Goal: Task Accomplishment & Management: Manage account settings

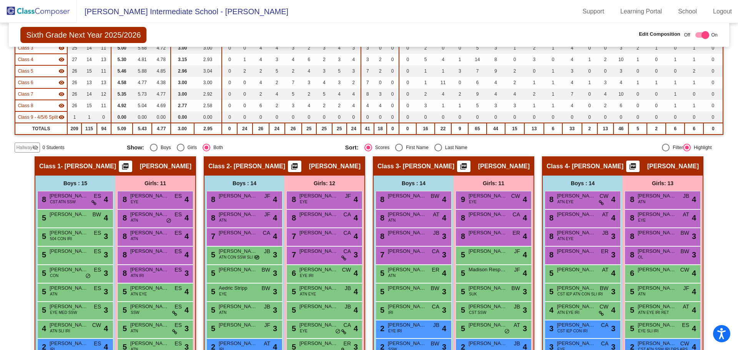
click at [717, 11] on link "Logout" at bounding box center [722, 11] width 31 height 12
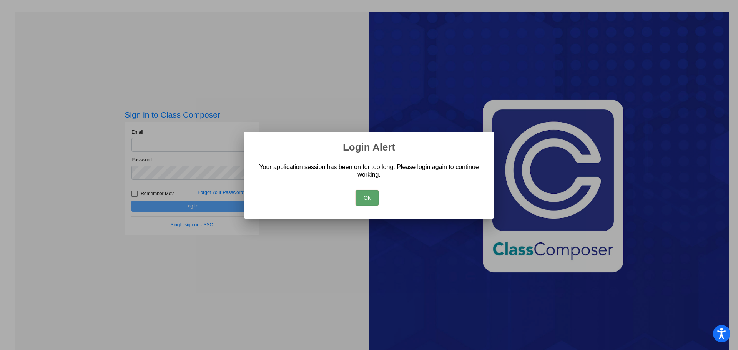
click at [369, 204] on button "Ok" at bounding box center [367, 197] width 23 height 15
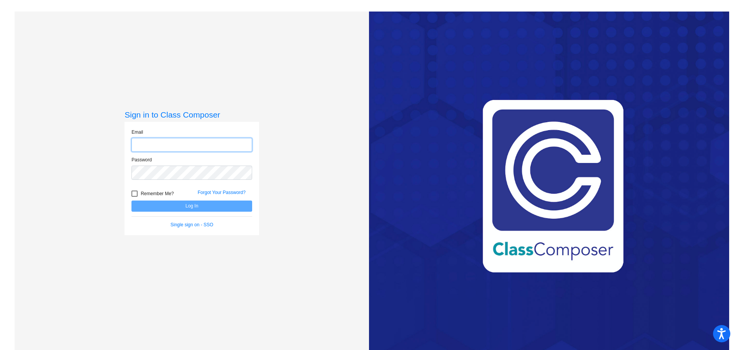
click at [193, 150] on input "email" at bounding box center [192, 145] width 121 height 14
type input "[EMAIL_ADDRESS][PERSON_NAME][DOMAIN_NAME]"
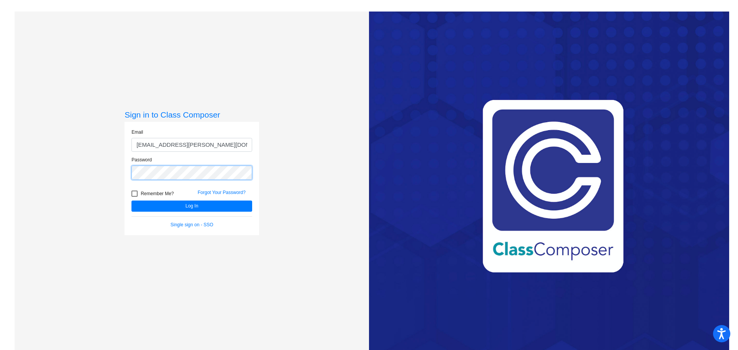
click at [132, 201] on button "Log In" at bounding box center [192, 206] width 121 height 11
click at [33, 144] on div "Sign in to Class Composer Email [EMAIL_ADDRESS][PERSON_NAME][DOMAIN_NAME] Passw…" at bounding box center [192, 187] width 355 height 350
click at [132, 201] on button "Log In" at bounding box center [192, 206] width 121 height 11
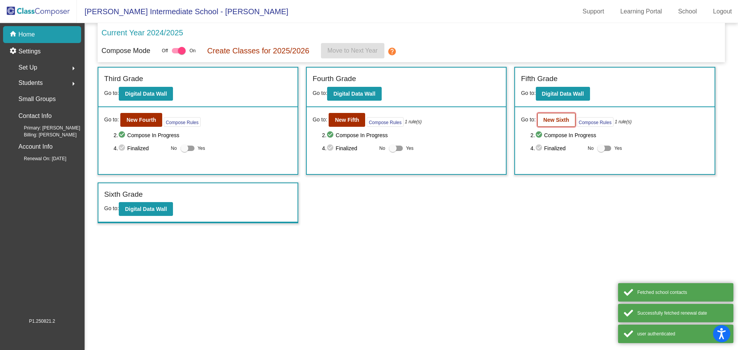
click at [561, 126] on button "New Sixth" at bounding box center [557, 120] width 38 height 14
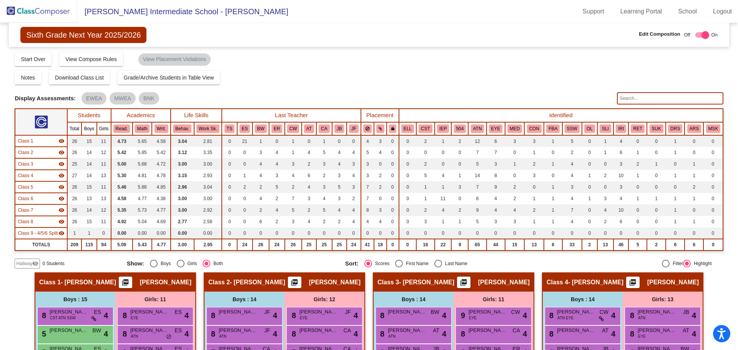
drag, startPoint x: 634, startPoint y: 98, endPoint x: 631, endPoint y: 102, distance: 4.9
click at [634, 98] on input "text" at bounding box center [670, 98] width 106 height 12
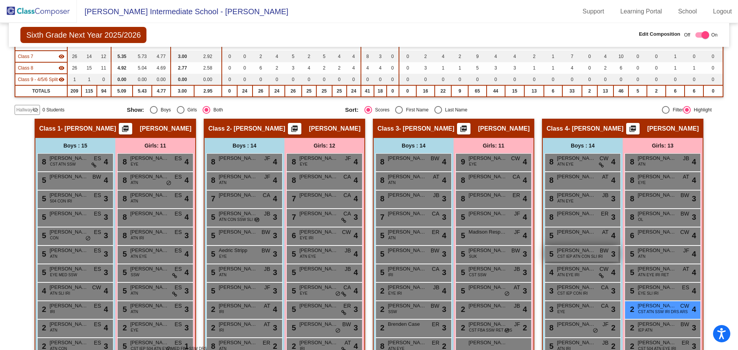
scroll to position [231, 0]
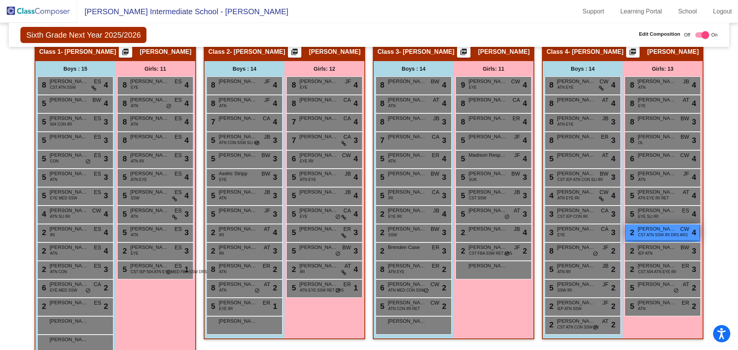
drag, startPoint x: 644, startPoint y: 231, endPoint x: 658, endPoint y: 231, distance: 14.2
click at [658, 231] on span "[PERSON_NAME]" at bounding box center [657, 229] width 38 height 8
click at [687, 235] on div "2 [PERSON_NAME] CST ATN SSW IRI DRS ARS CW lock do_not_disturb_alt 4" at bounding box center [662, 233] width 73 height 16
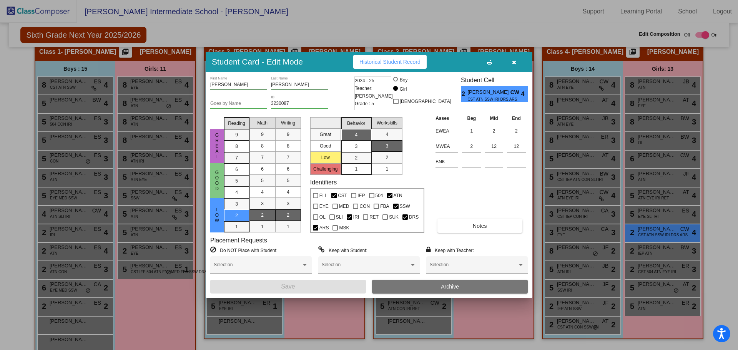
click at [489, 292] on button "Archive" at bounding box center [450, 287] width 156 height 14
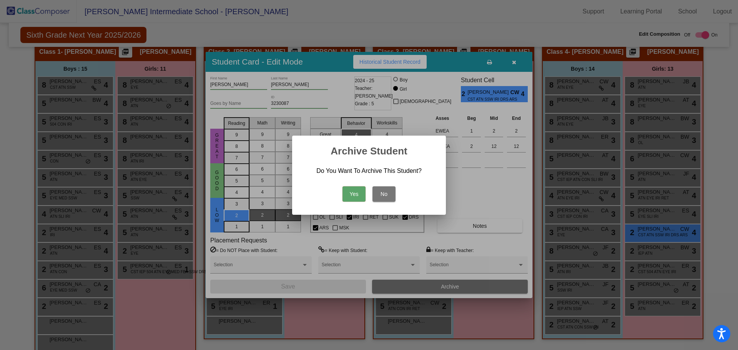
click at [348, 191] on button "Yes" at bounding box center [354, 194] width 23 height 15
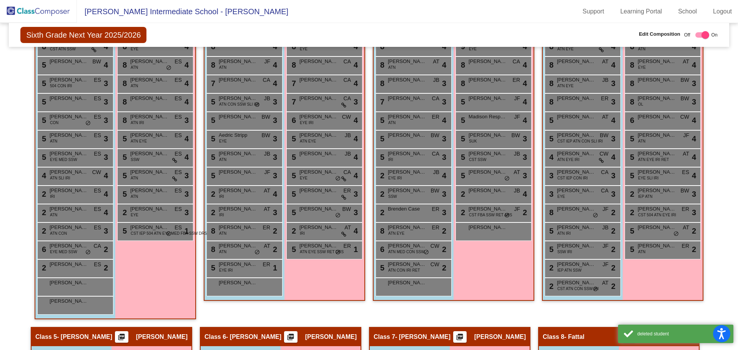
scroll to position [423, 0]
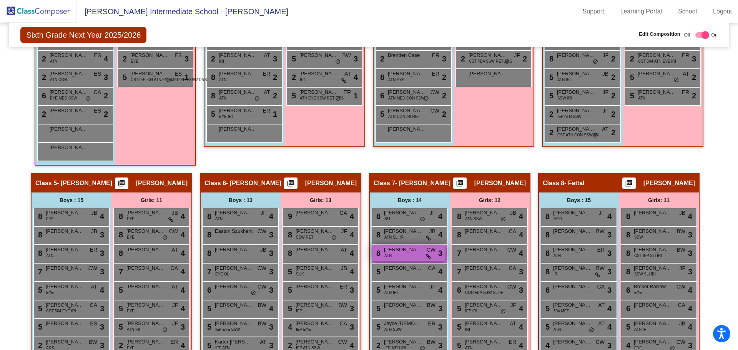
click at [387, 256] on span "ATN" at bounding box center [388, 256] width 7 height 6
click at [385, 248] on span "[PERSON_NAME]" at bounding box center [403, 250] width 38 height 8
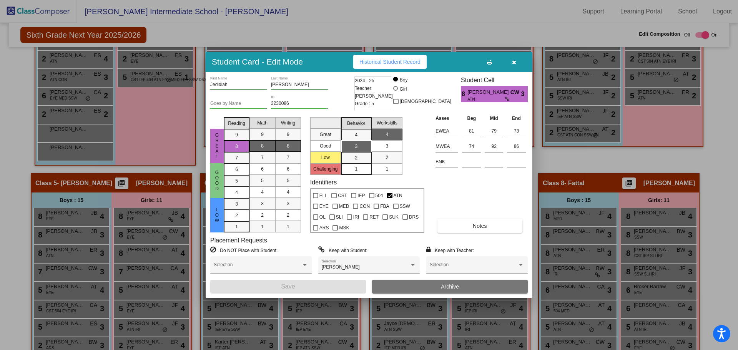
click at [463, 284] on button "Archive" at bounding box center [450, 287] width 156 height 14
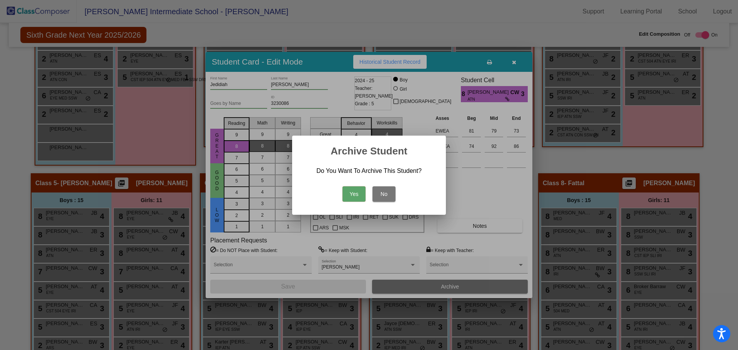
click at [356, 198] on button "Yes" at bounding box center [354, 194] width 23 height 15
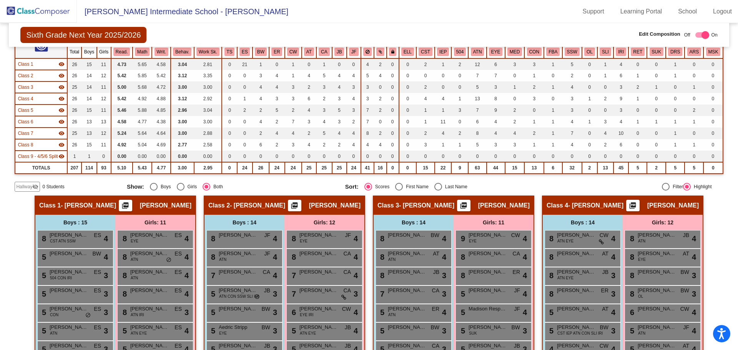
scroll to position [0, 0]
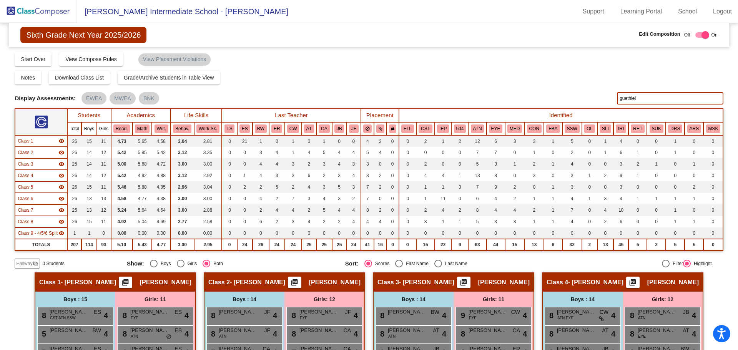
drag, startPoint x: 651, startPoint y: 97, endPoint x: 539, endPoint y: 90, distance: 112.1
click at [541, 90] on div "Display Scores for Years: [DATE] - [DATE] [DATE] - [DATE] Grade/Archive Student…" at bounding box center [369, 160] width 709 height 217
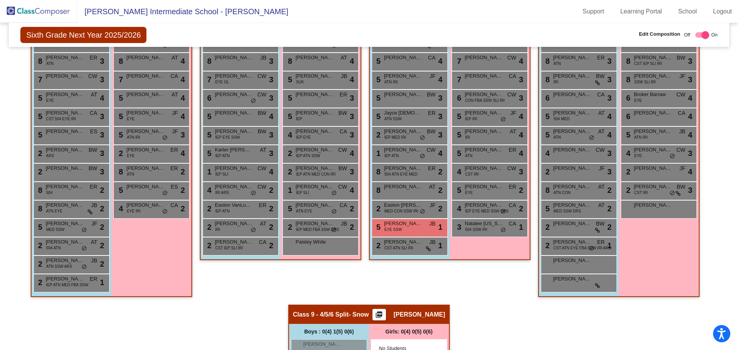
scroll to position [693, 0]
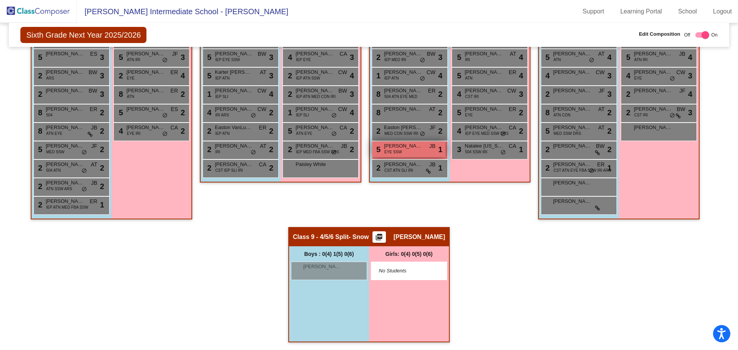
click at [406, 149] on span "[PERSON_NAME]" at bounding box center [403, 146] width 38 height 8
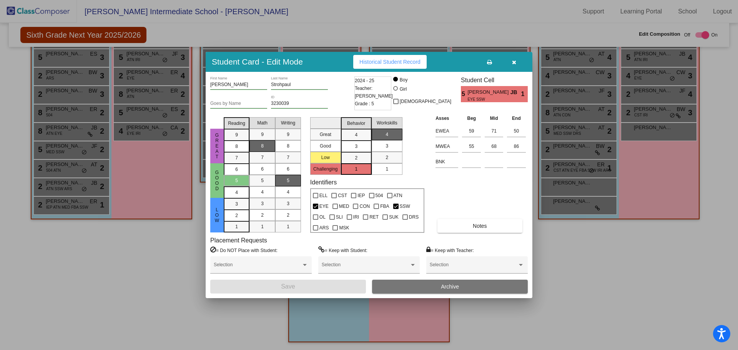
click at [474, 285] on button "Archive" at bounding box center [450, 287] width 156 height 14
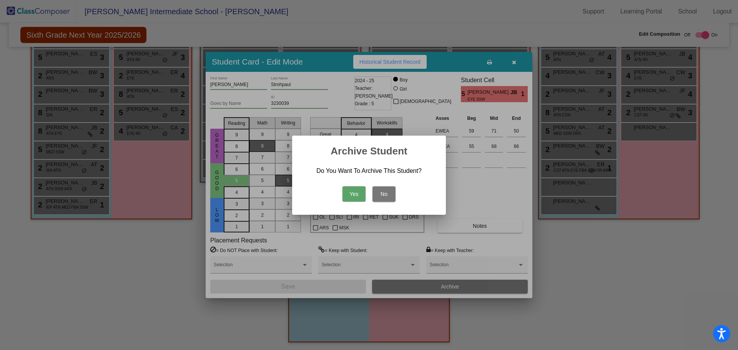
click at [357, 194] on button "Yes" at bounding box center [354, 194] width 23 height 15
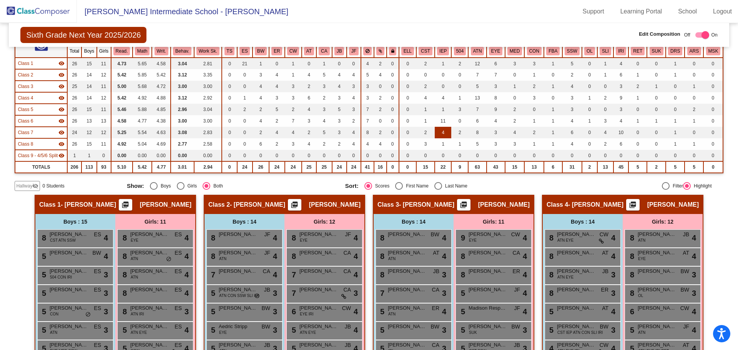
scroll to position [0, 0]
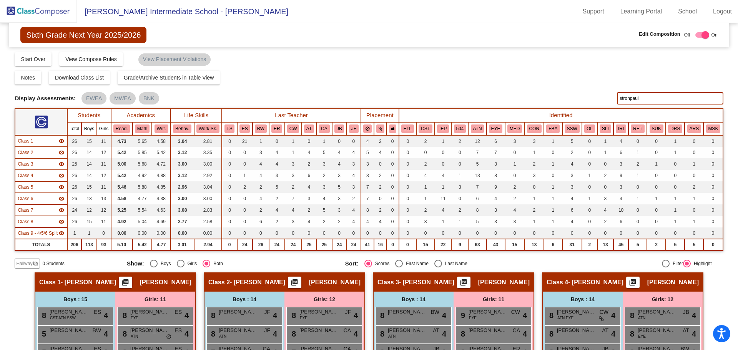
drag, startPoint x: 649, startPoint y: 103, endPoint x: 574, endPoint y: 98, distance: 75.9
click at [578, 98] on div "Display Scores for Years: [DATE] - [DATE] [DATE] - [DATE] Display Assessments: …" at bounding box center [369, 98] width 709 height 12
type input "noa"
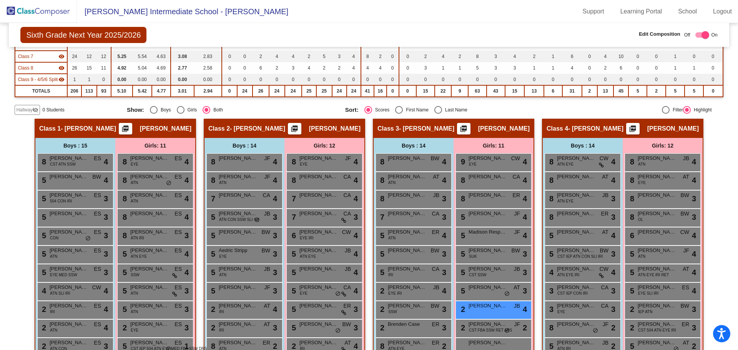
scroll to position [231, 0]
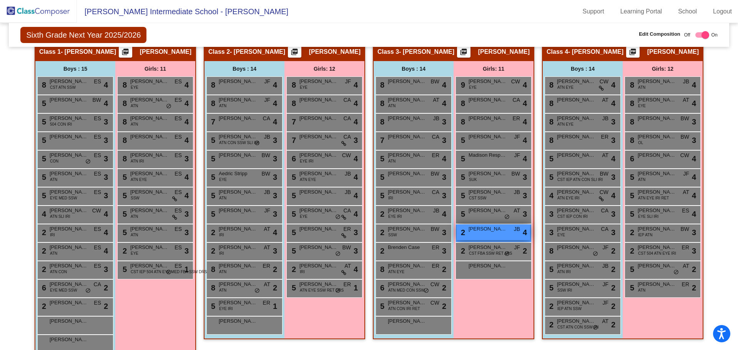
click at [485, 236] on div "2 [PERSON_NAME] JB lock do_not_disturb_alt 4" at bounding box center [493, 233] width 73 height 16
click at [0, 0] on div at bounding box center [0, 0] width 0 height 0
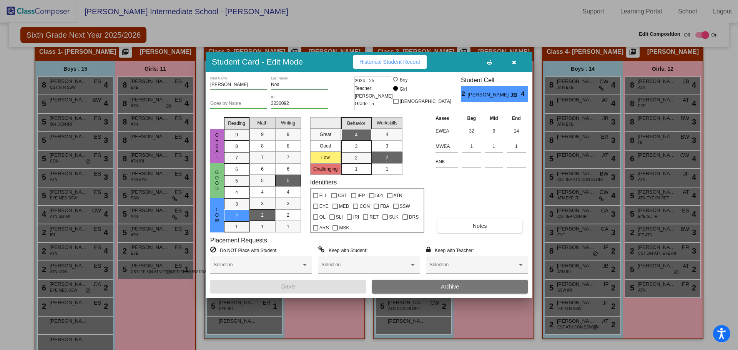
click at [478, 283] on button "Archive" at bounding box center [450, 287] width 156 height 14
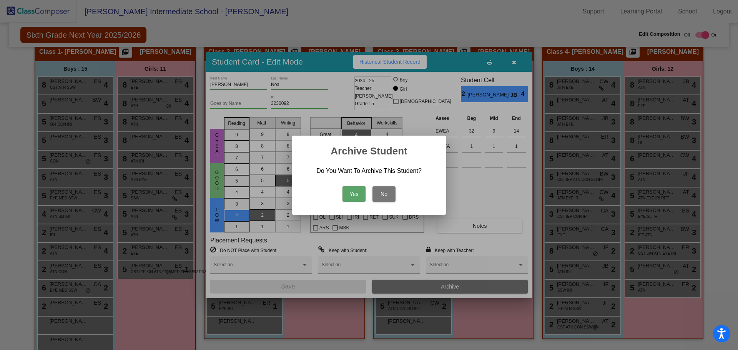
click at [352, 187] on button "Yes" at bounding box center [354, 194] width 23 height 15
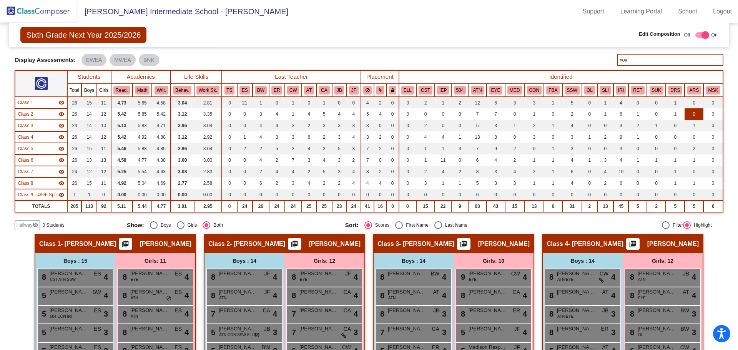
scroll to position [0, 0]
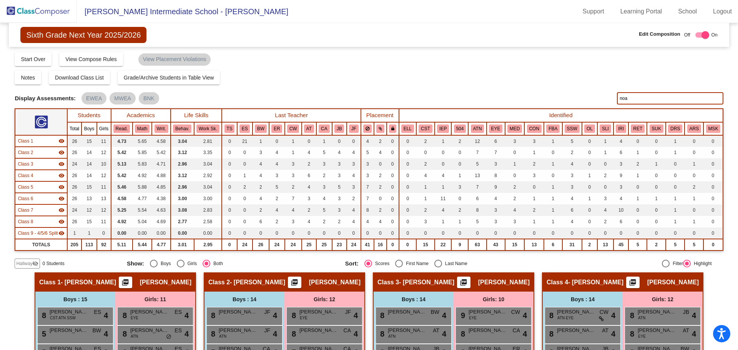
click at [596, 98] on div "Display Scores for Years: [DATE] - [DATE] [DATE] - [DATE] Display Assessments: …" at bounding box center [369, 98] width 709 height 12
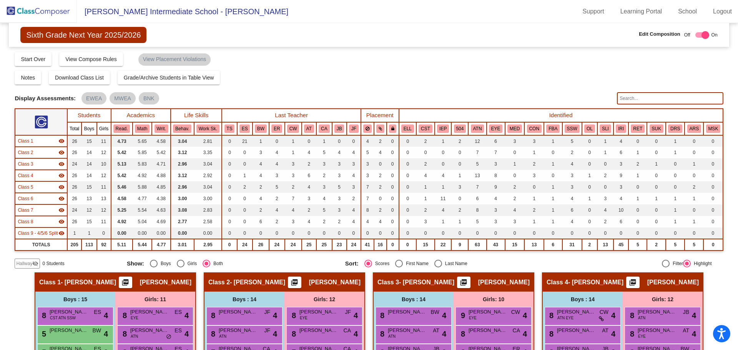
drag, startPoint x: 690, startPoint y: 102, endPoint x: 688, endPoint y: 98, distance: 4.3
click at [690, 102] on input "text" at bounding box center [670, 98] width 106 height 12
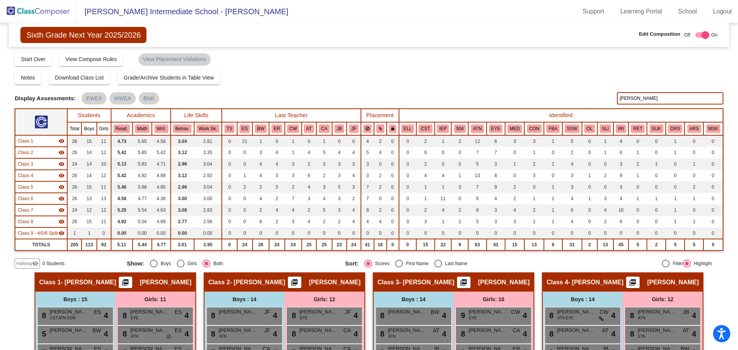
type input "[PERSON_NAME]"
drag, startPoint x: 645, startPoint y: 103, endPoint x: 564, endPoint y: 90, distance: 82.1
click at [575, 91] on div "Display Scores for Years: [DATE] - [DATE] [DATE] - [DATE] Grade/Archive Student…" at bounding box center [369, 160] width 709 height 217
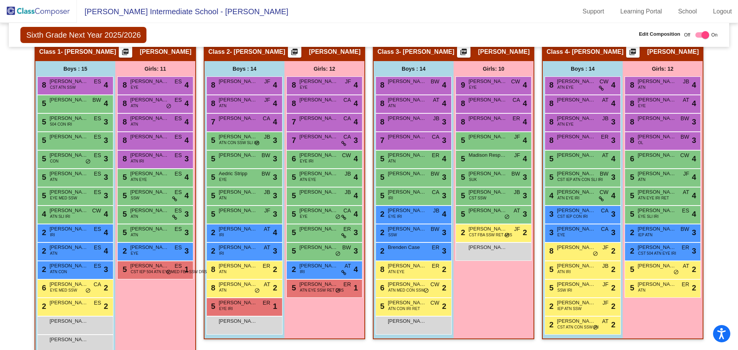
scroll to position [73, 0]
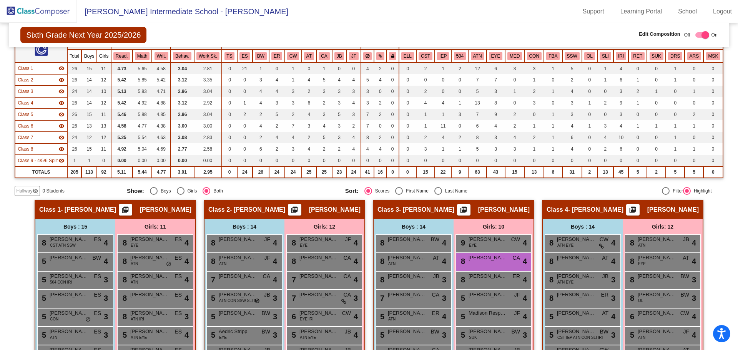
type input "X"
click at [451, 27] on div "Sixth Grade Next Year 2025/2026 Edit Composition Off On Incoming Digital Data W…" at bounding box center [369, 35] width 720 height 24
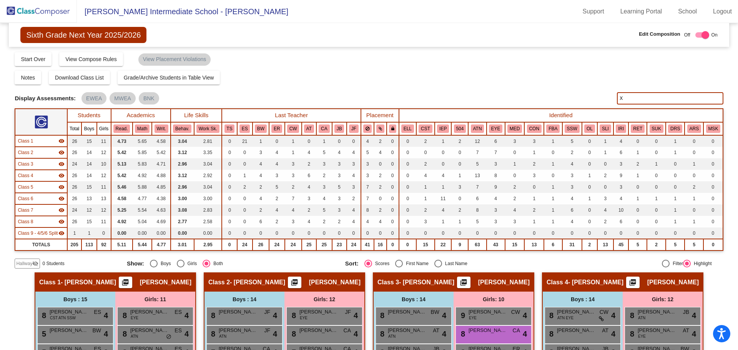
drag, startPoint x: 639, startPoint y: 99, endPoint x: 581, endPoint y: 96, distance: 58.9
click at [583, 97] on div "Display Scores for Years: [DATE] - [DATE] [DATE] - [DATE] Display Assessments: …" at bounding box center [369, 98] width 709 height 12
type input "[PERSON_NAME]"
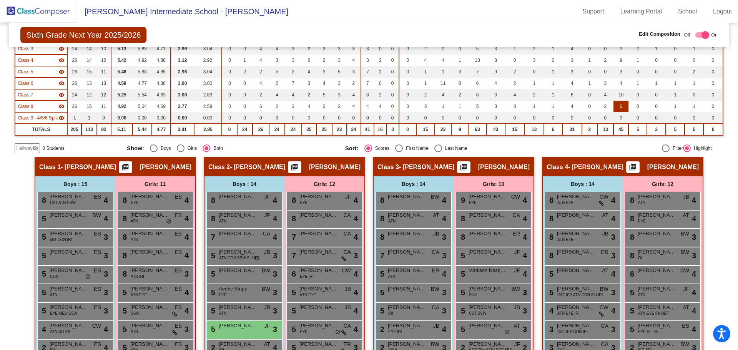
scroll to position [231, 0]
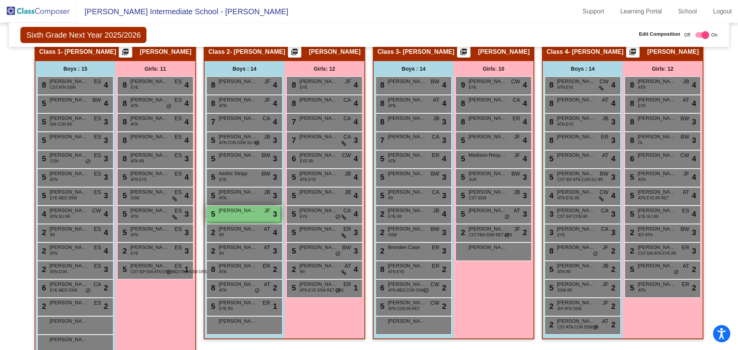
click at [257, 214] on div "5 [PERSON_NAME] JF lock do_not_disturb_alt 3" at bounding box center [243, 214] width 73 height 16
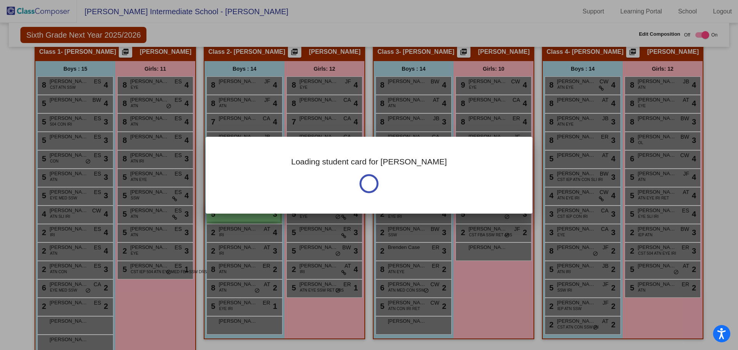
click at [257, 214] on div at bounding box center [369, 175] width 738 height 350
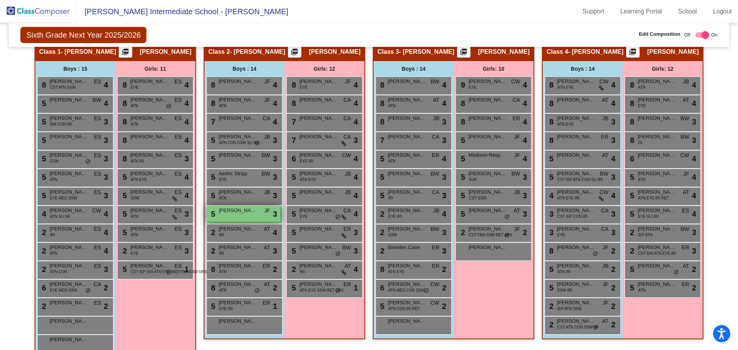
click at [228, 215] on div "5 [PERSON_NAME] JF lock do_not_disturb_alt 3" at bounding box center [243, 214] width 73 height 16
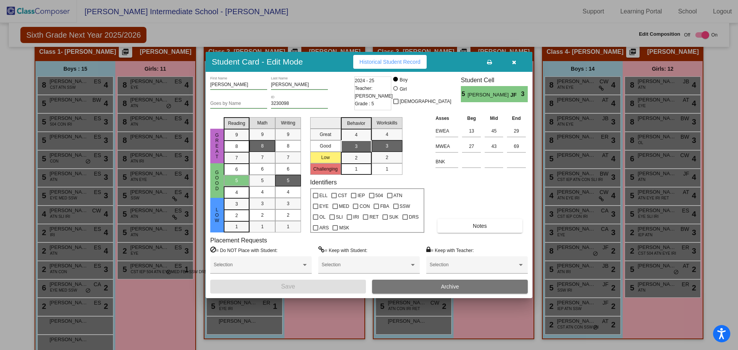
click at [481, 288] on button "Archive" at bounding box center [450, 287] width 156 height 14
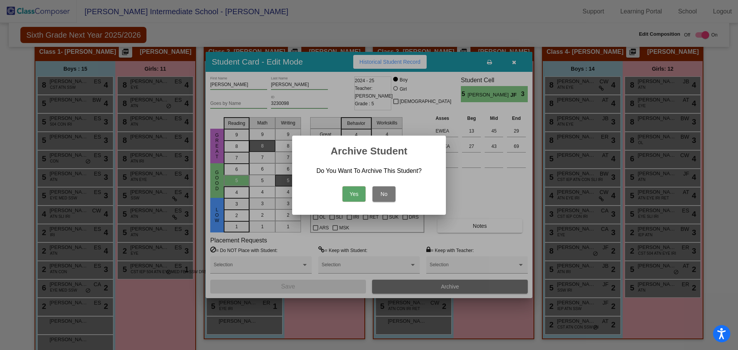
click at [359, 193] on button "Yes" at bounding box center [354, 194] width 23 height 15
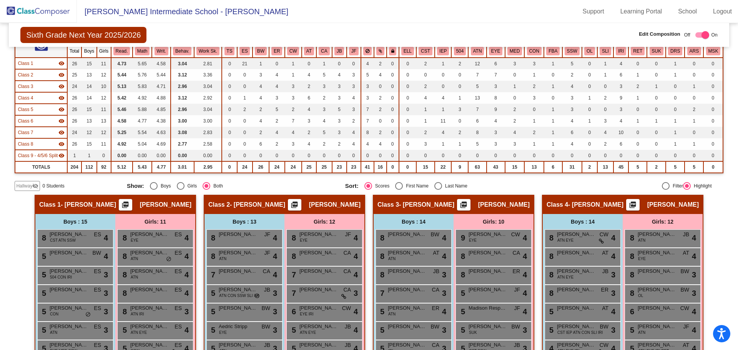
scroll to position [0, 0]
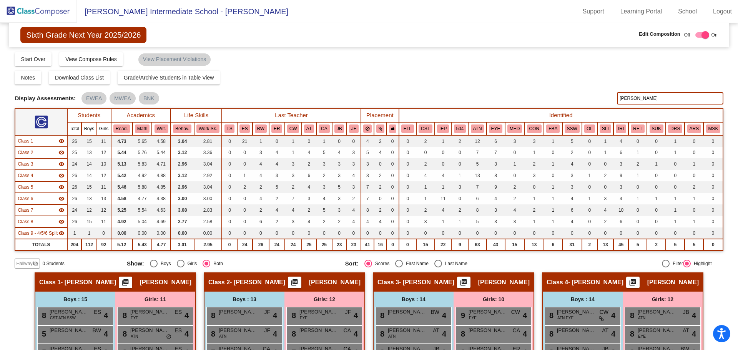
drag, startPoint x: 633, startPoint y: 98, endPoint x: 594, endPoint y: 96, distance: 38.9
click at [585, 99] on div "Display Scores for Years: [DATE] - [DATE] [DATE] - [DATE] Display Assessments: …" at bounding box center [369, 98] width 709 height 12
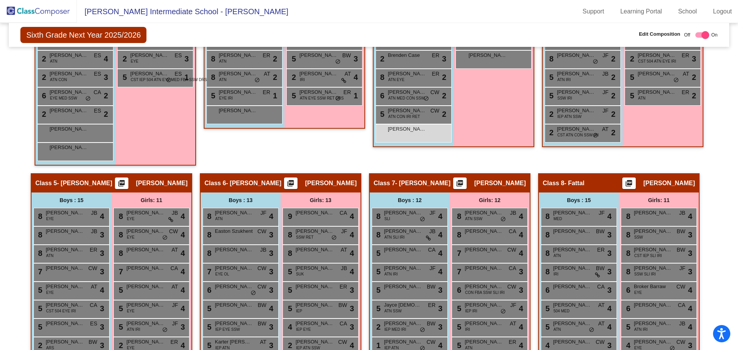
scroll to position [73, 0]
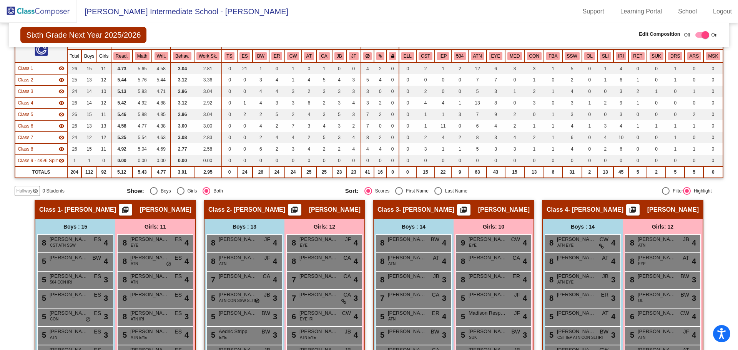
type input "boylanx"
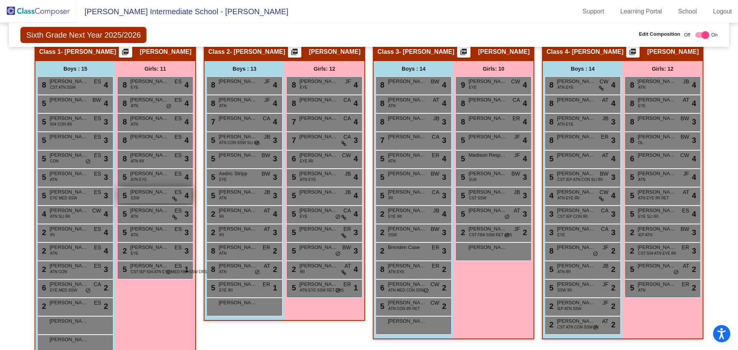
scroll to position [38, 0]
